Goal: Task Accomplishment & Management: Use online tool/utility

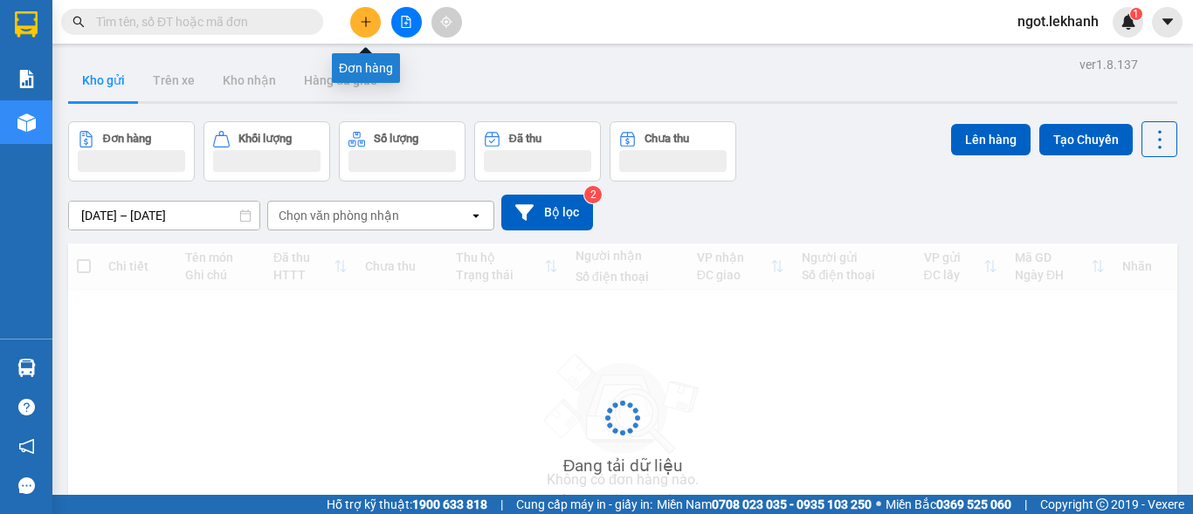
click at [372, 28] on button at bounding box center [365, 22] width 31 height 31
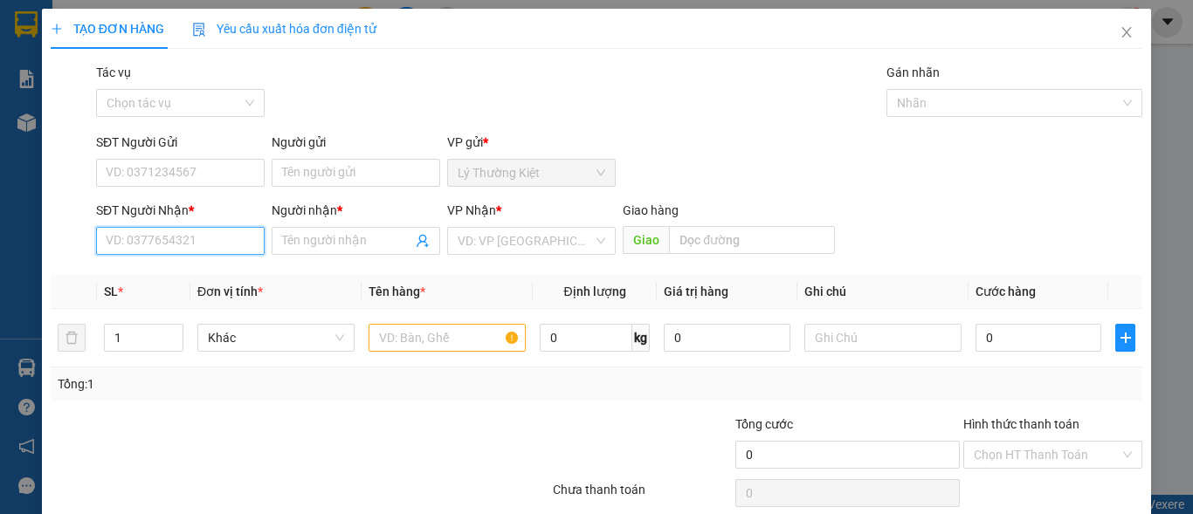
click at [177, 239] on input "SĐT Người Nhận *" at bounding box center [180, 241] width 169 height 28
type input "194"
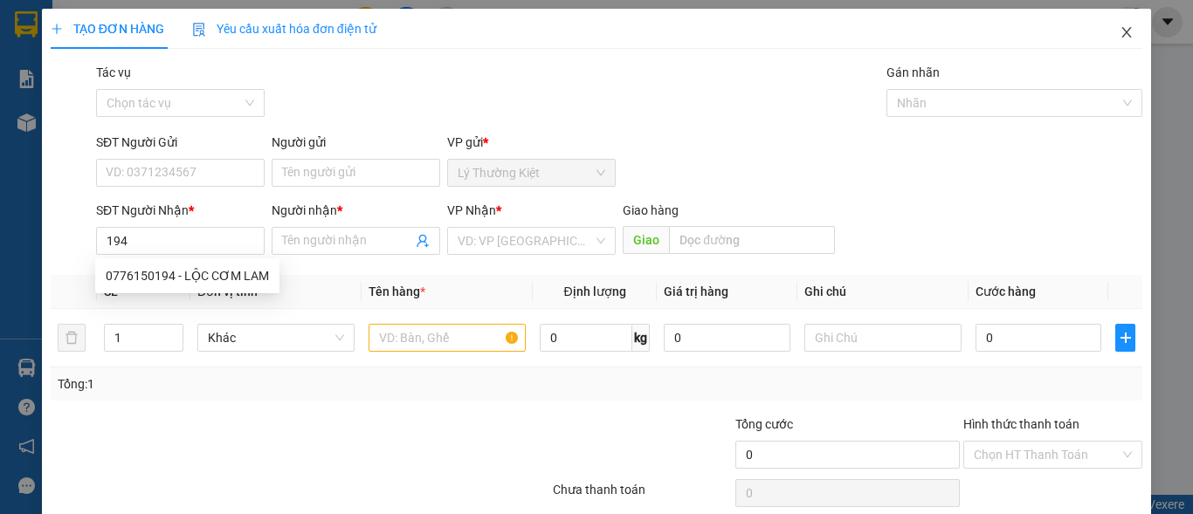
click at [1120, 35] on icon "close" at bounding box center [1127, 32] width 14 height 14
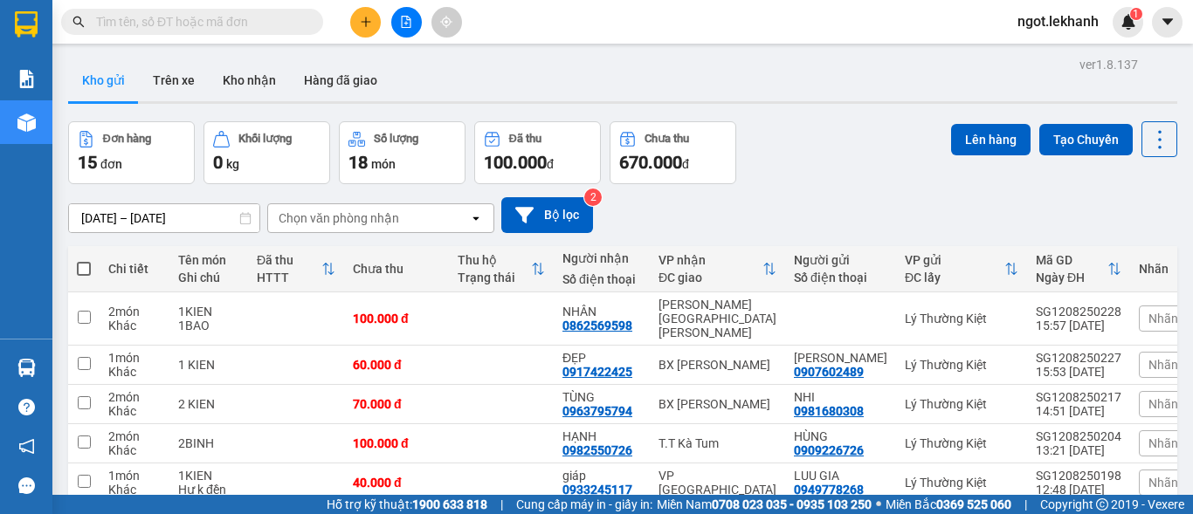
click at [377, 24] on button at bounding box center [365, 22] width 31 height 31
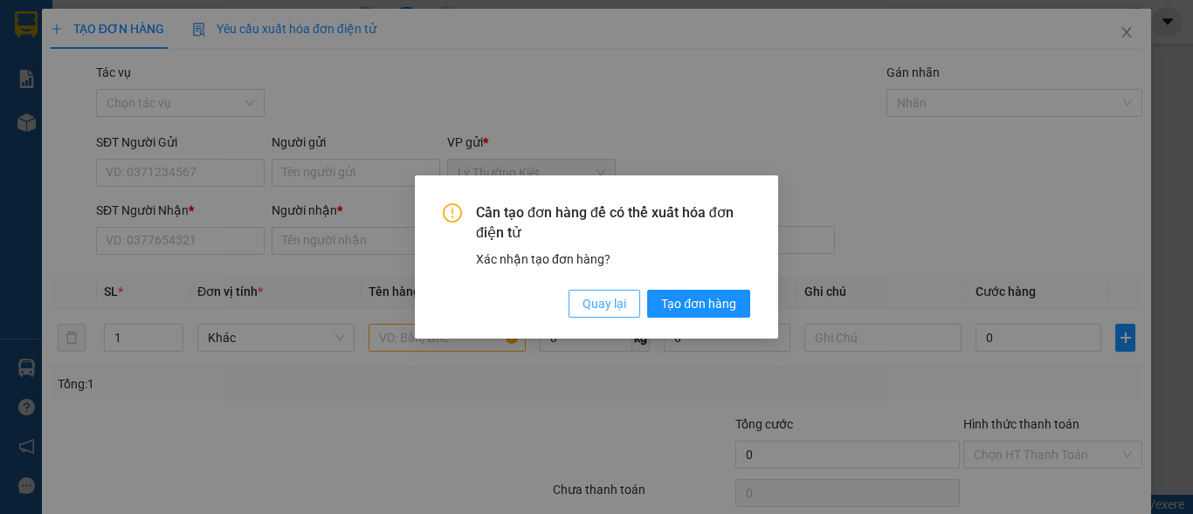
click at [615, 309] on span "Quay lại" at bounding box center [605, 303] width 44 height 19
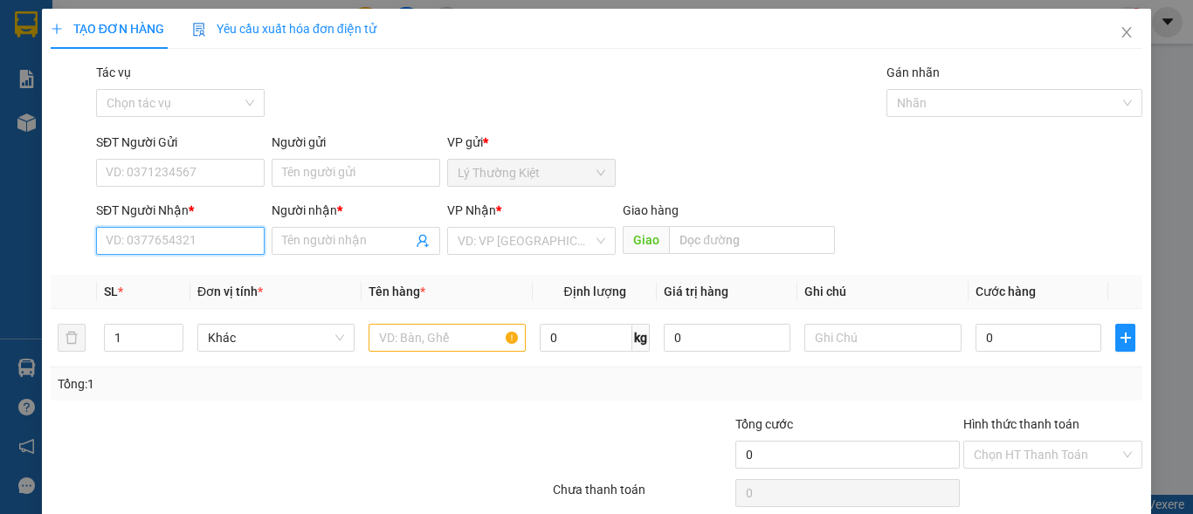
drag, startPoint x: 209, startPoint y: 250, endPoint x: 227, endPoint y: 188, distance: 64.7
click at [213, 241] on input "SĐT Người Nhận *" at bounding box center [180, 241] width 169 height 28
click at [248, 286] on div "0776150194 - LỘC CƠM LAM" at bounding box center [187, 276] width 184 height 28
type input "0776150194"
type input "LỘC CƠM LAM"
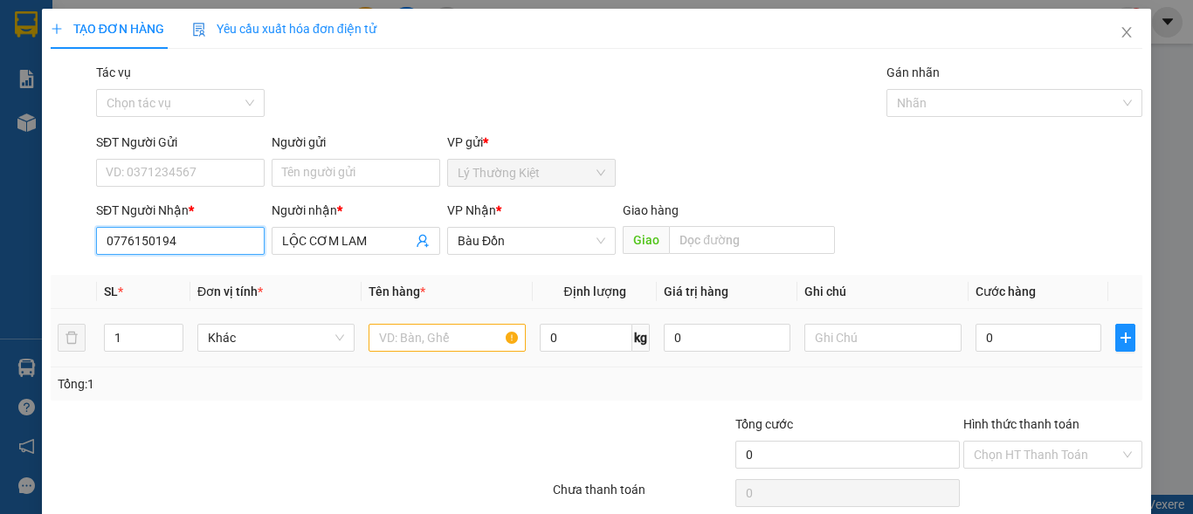
type input "50.000"
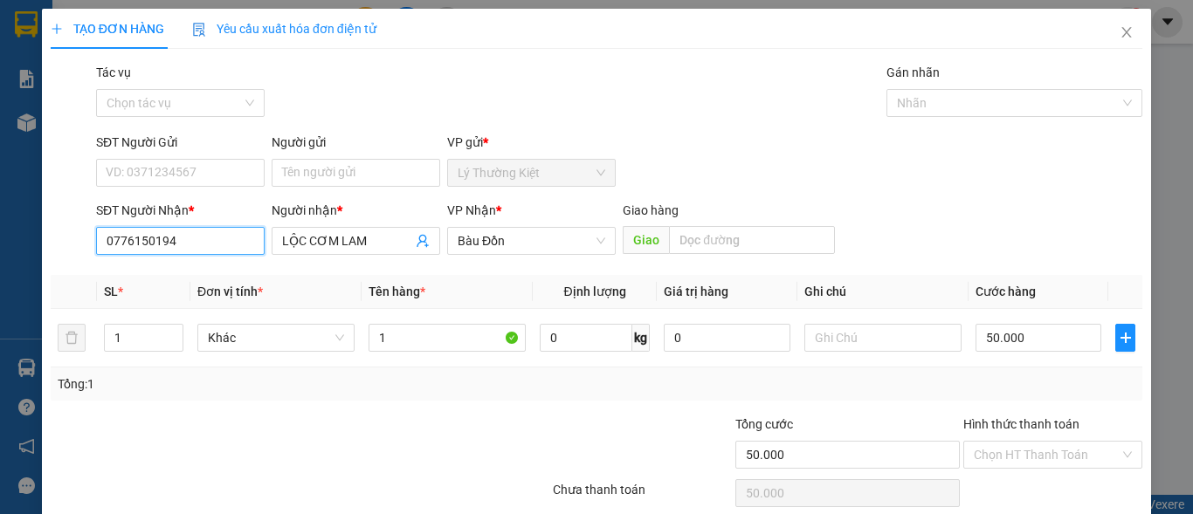
scroll to position [72, 0]
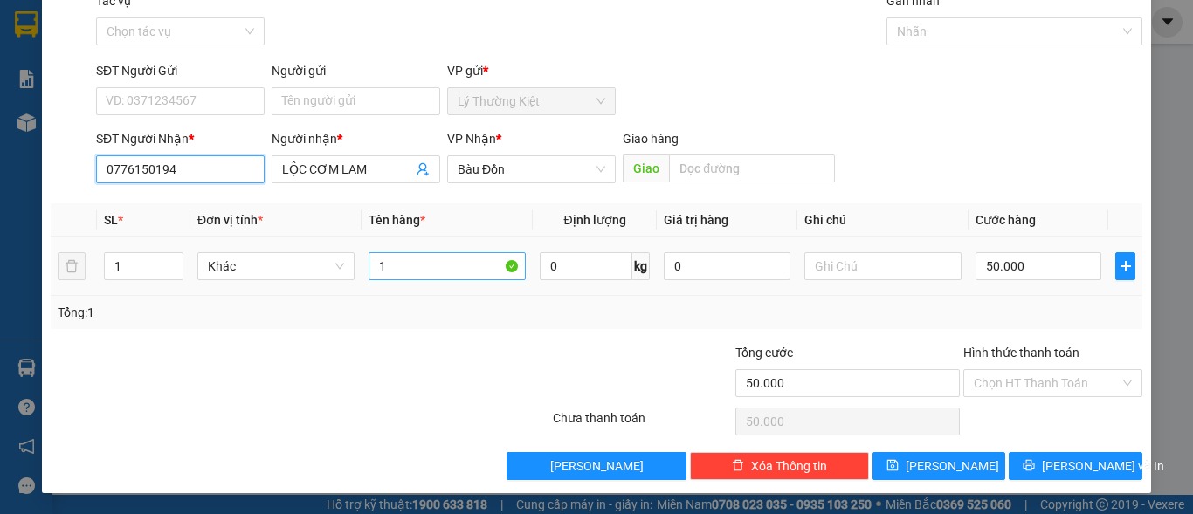
type input "0776150194"
click at [427, 276] on input "1" at bounding box center [447, 266] width 157 height 28
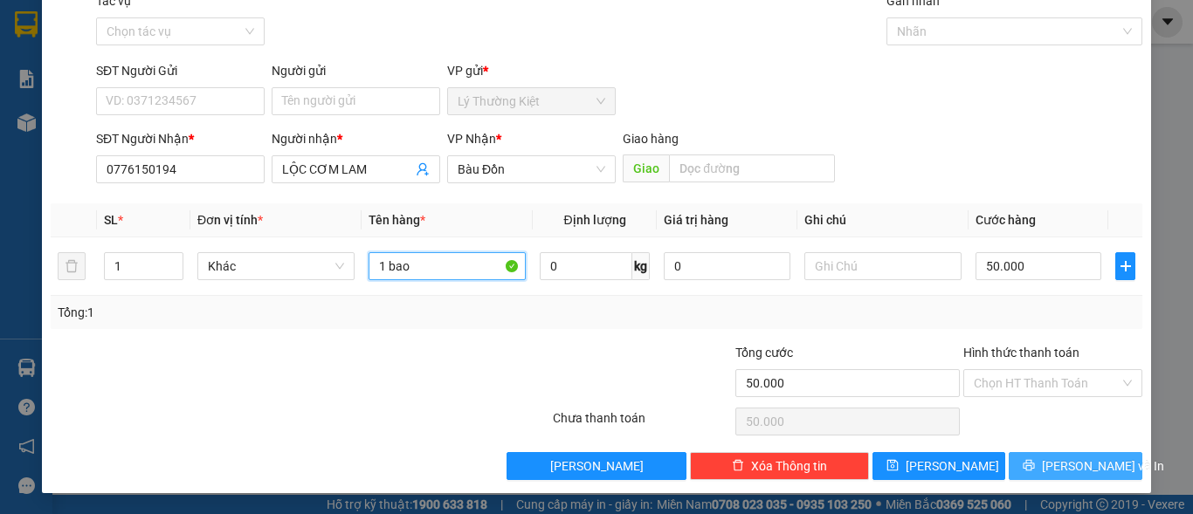
type input "1 bao"
click at [1086, 465] on span "Lưu và In" at bounding box center [1103, 466] width 122 height 19
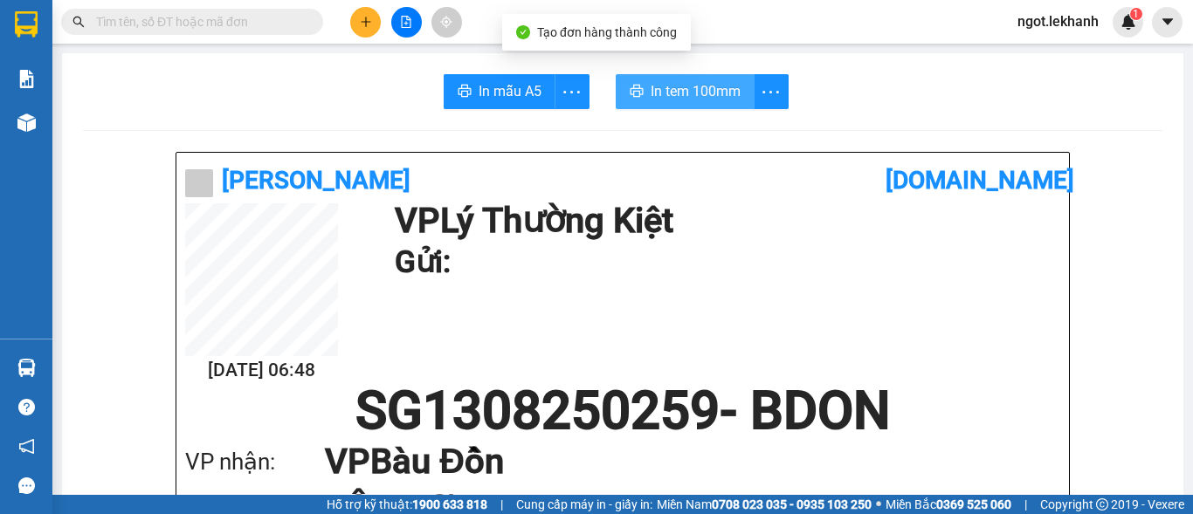
drag, startPoint x: 701, startPoint y: 86, endPoint x: 720, endPoint y: 128, distance: 45.3
click at [702, 89] on span "In tem 100mm" at bounding box center [696, 91] width 90 height 22
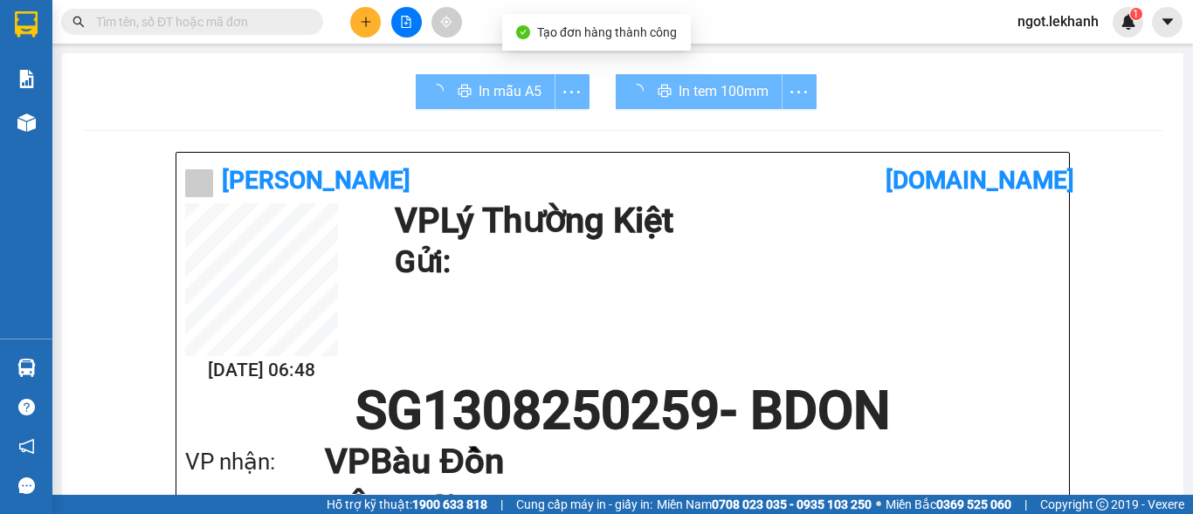
click at [358, 23] on button at bounding box center [365, 22] width 31 height 31
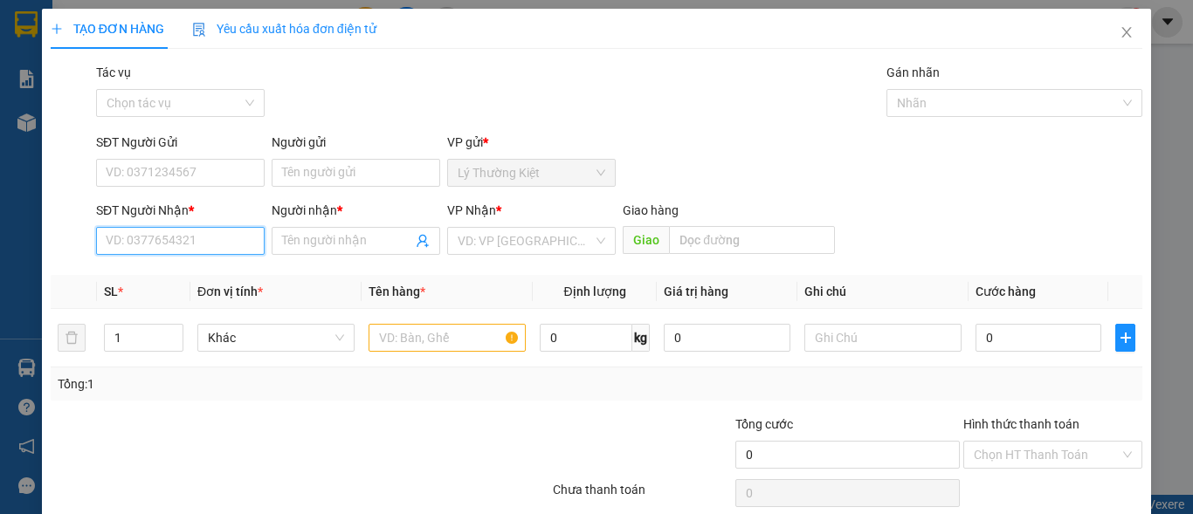
click at [252, 227] on input "SĐT Người Nhận *" at bounding box center [180, 241] width 169 height 28
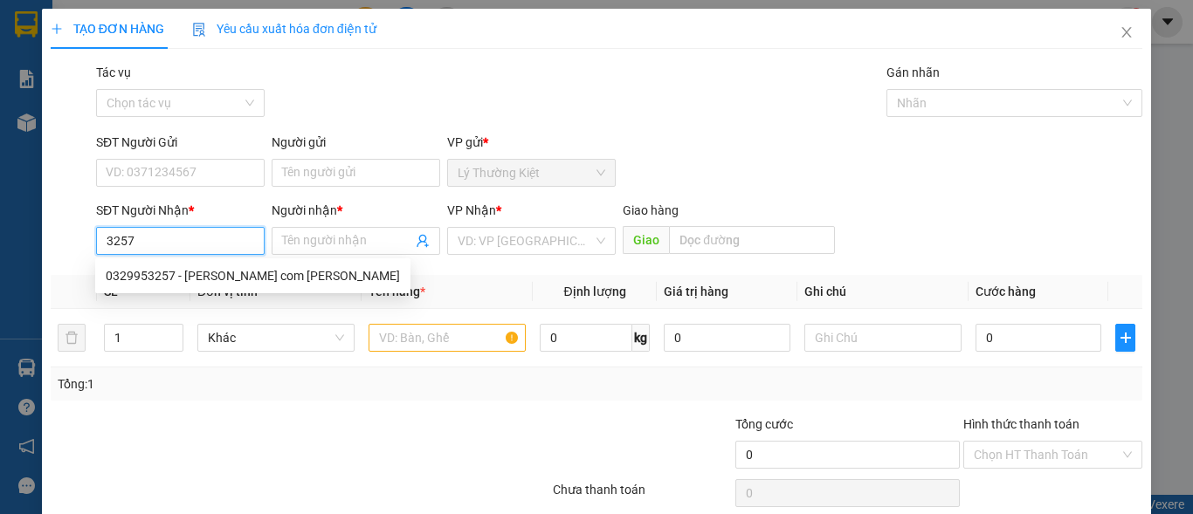
click at [189, 269] on div "0329953257 - KIM com lam" at bounding box center [253, 275] width 294 height 19
type input "0329953257"
type input "KIM com lam"
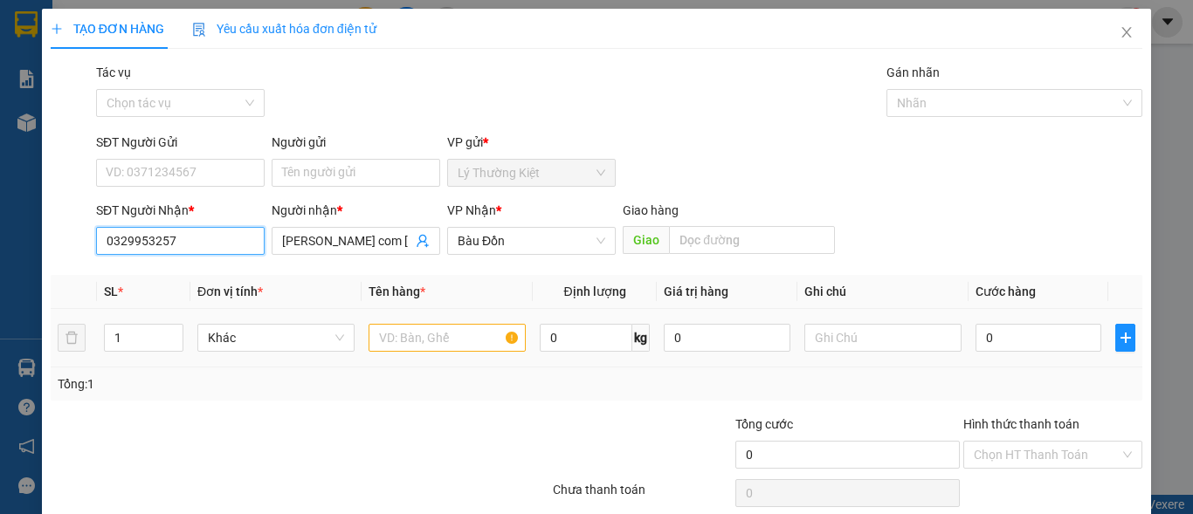
type input "50.000"
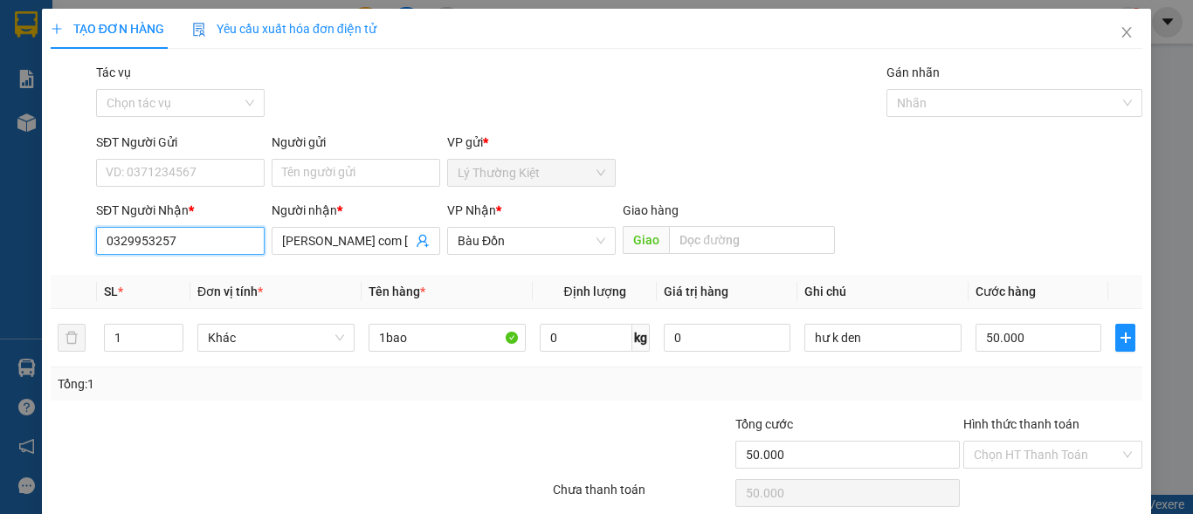
scroll to position [72, 0]
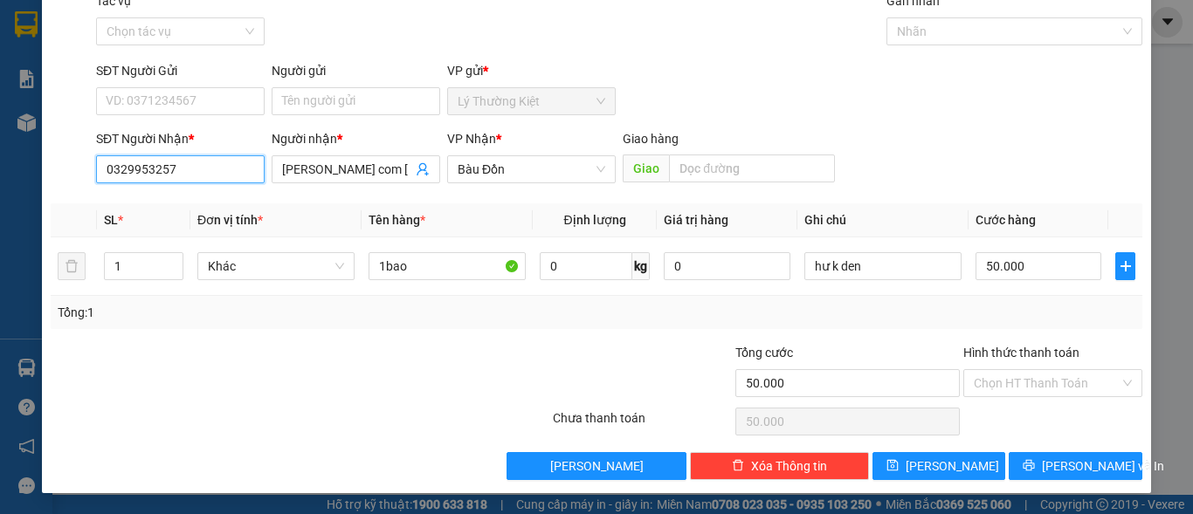
type input "0329953257"
click at [1074, 485] on div "TẠO ĐƠN HÀNG Yêu cầu xuất hóa đơn điện tử Transit Pickup Surcharge Ids Transit …" at bounding box center [596, 215] width 1109 height 556
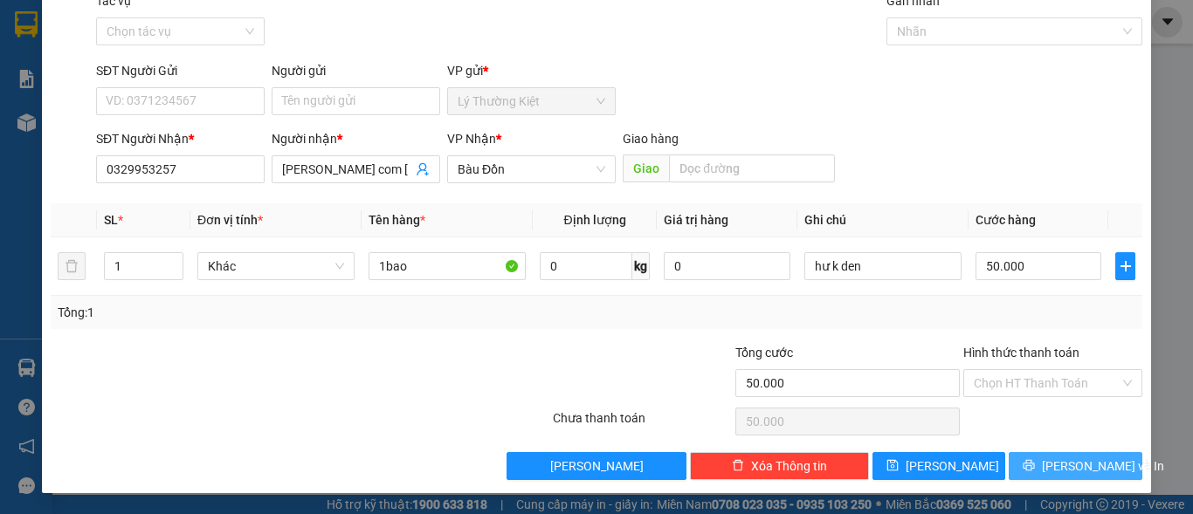
click at [1069, 471] on span "Lưu và In" at bounding box center [1103, 466] width 122 height 19
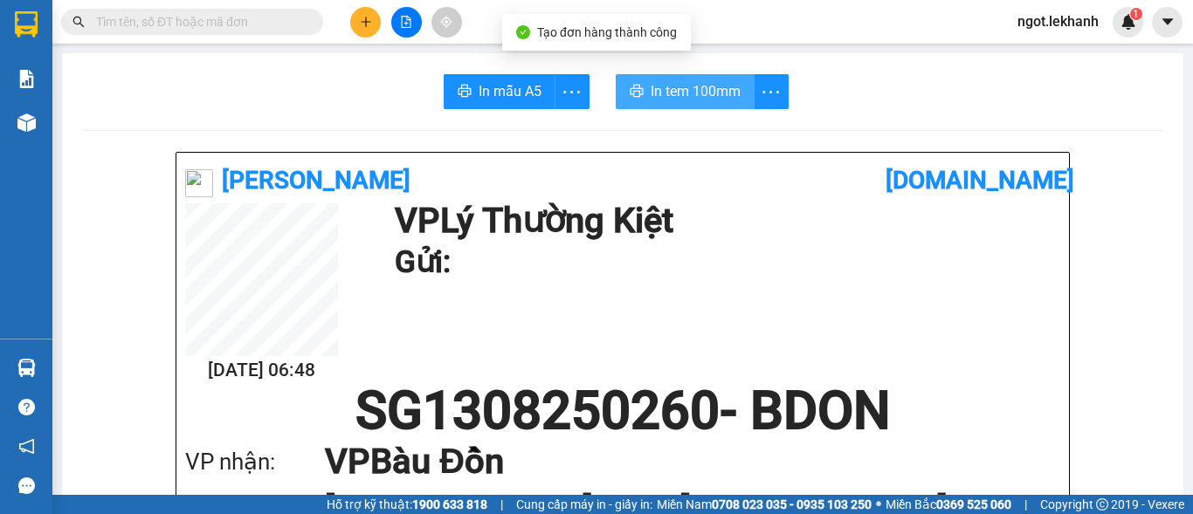
click at [700, 107] on button "In tem 100mm" at bounding box center [685, 91] width 139 height 35
